Goal: Navigation & Orientation: Find specific page/section

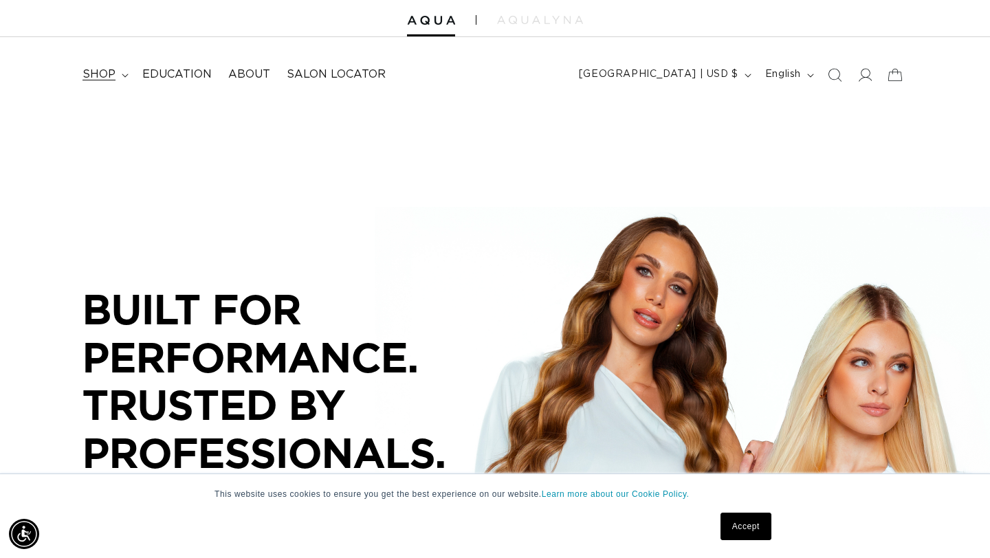
scroll to position [0, 892]
click at [128, 72] on summary "shop" at bounding box center [104, 74] width 60 height 31
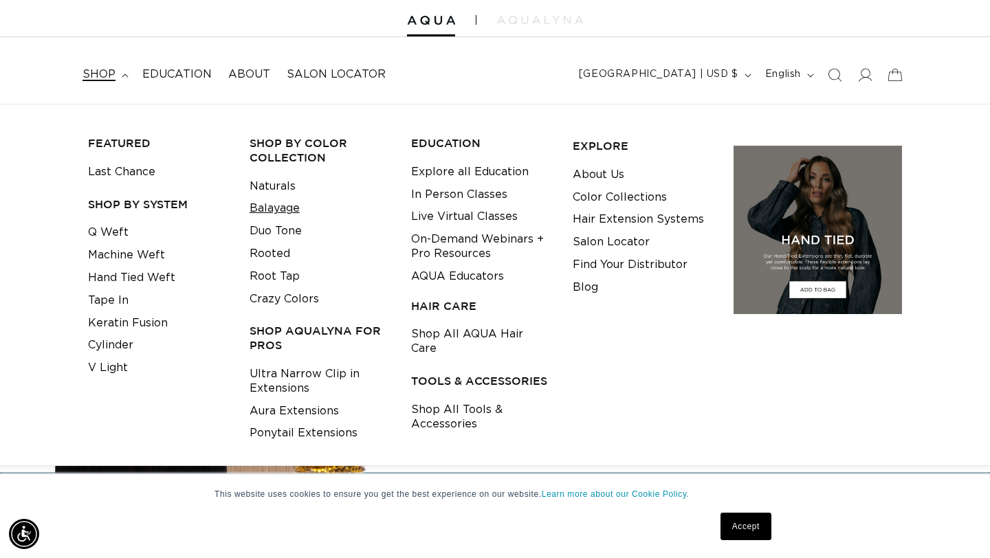
click at [280, 205] on link "Balayage" at bounding box center [274, 208] width 50 height 23
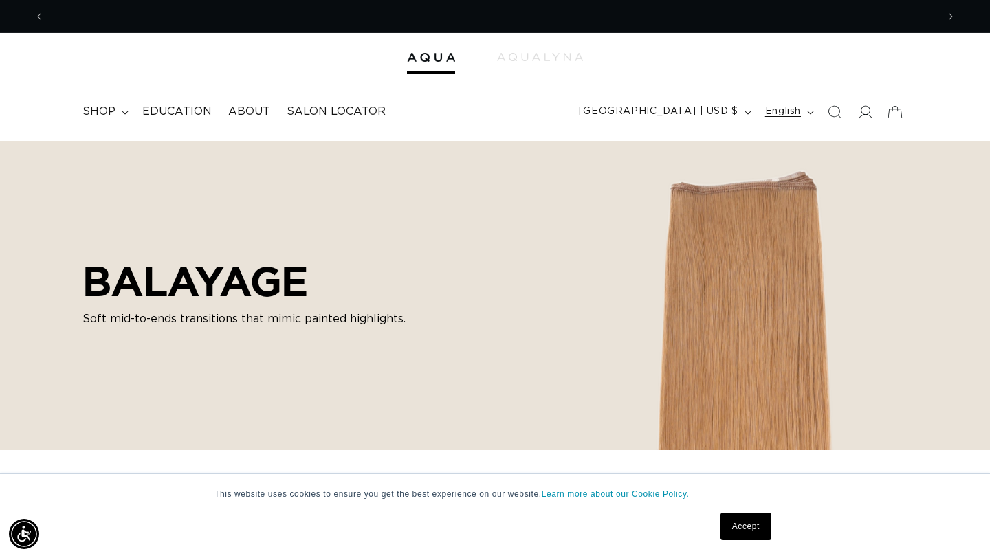
scroll to position [0, 892]
click at [320, 115] on span "Salon Locator" at bounding box center [336, 111] width 99 height 14
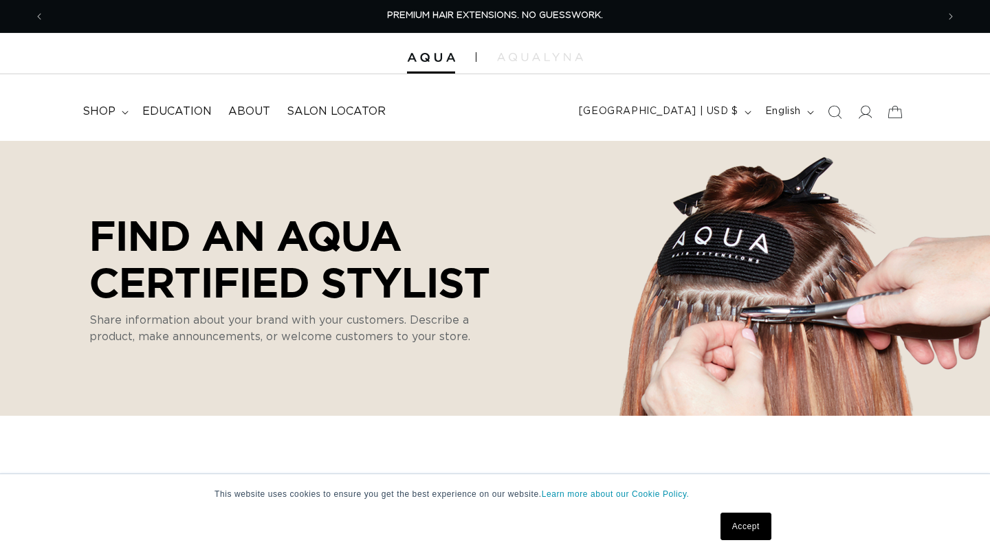
select select "m"
click at [118, 107] on summary "shop" at bounding box center [104, 111] width 60 height 31
